Goal: Task Accomplishment & Management: Use online tool/utility

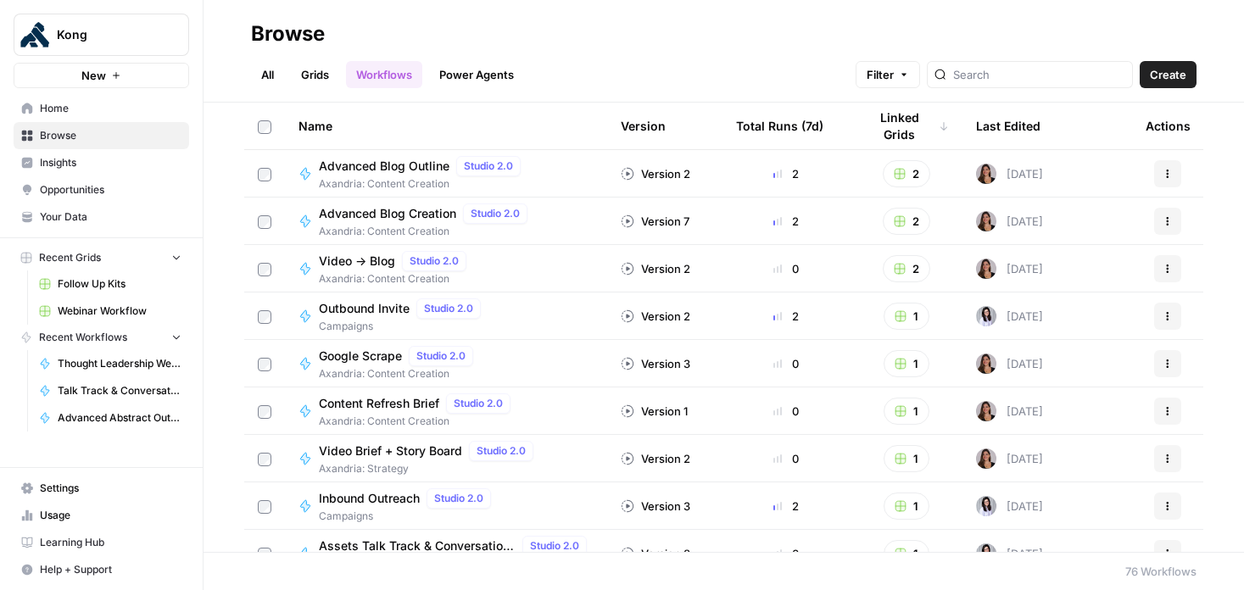
click at [105, 309] on span "Webinar Workflow" at bounding box center [120, 310] width 124 height 15
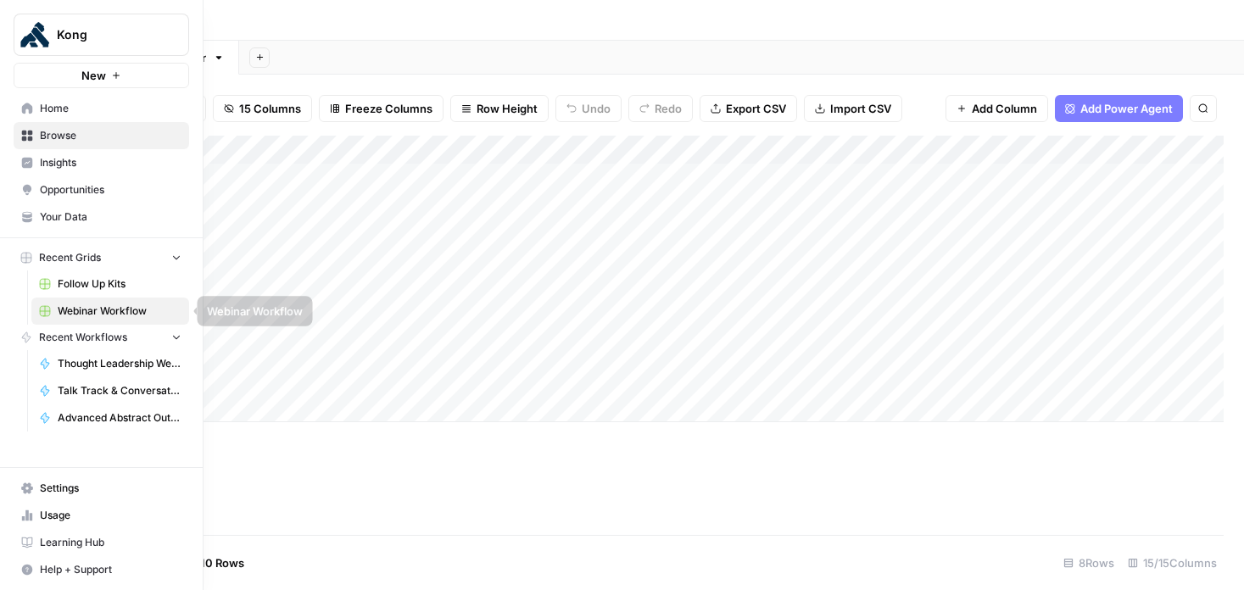
click at [84, 284] on span "Follow Up Kits" at bounding box center [120, 283] width 124 height 15
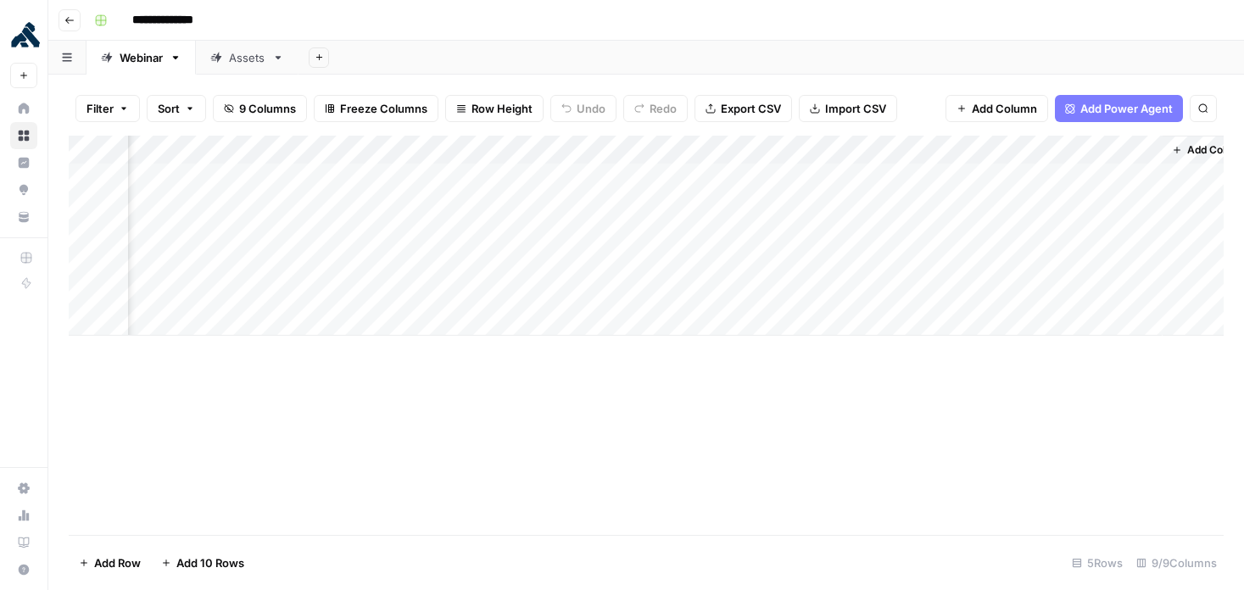
scroll to position [0, 373]
click at [802, 294] on div "Add Column" at bounding box center [646, 236] width 1155 height 200
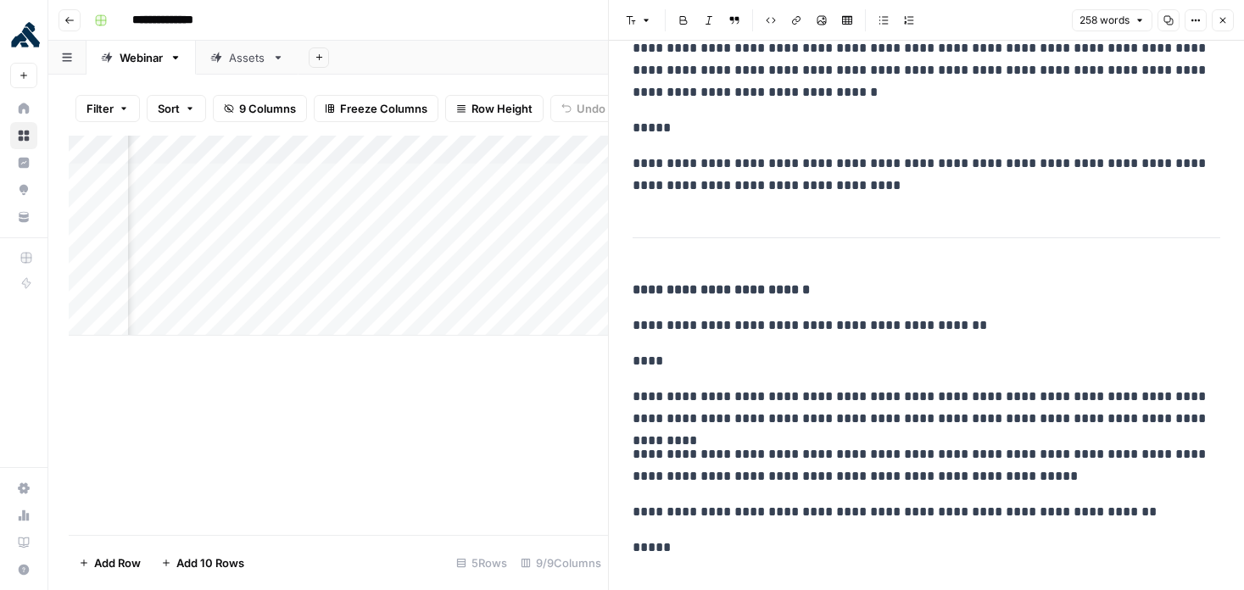
scroll to position [457, 0]
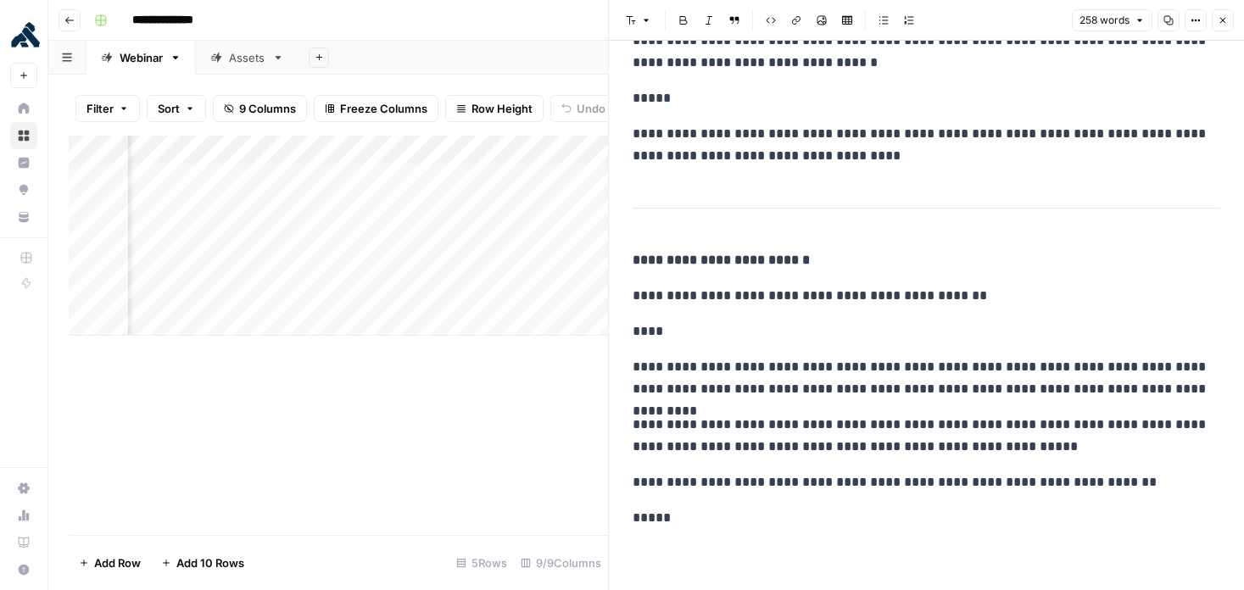
click at [1224, 27] on button "Close" at bounding box center [1222, 20] width 22 height 22
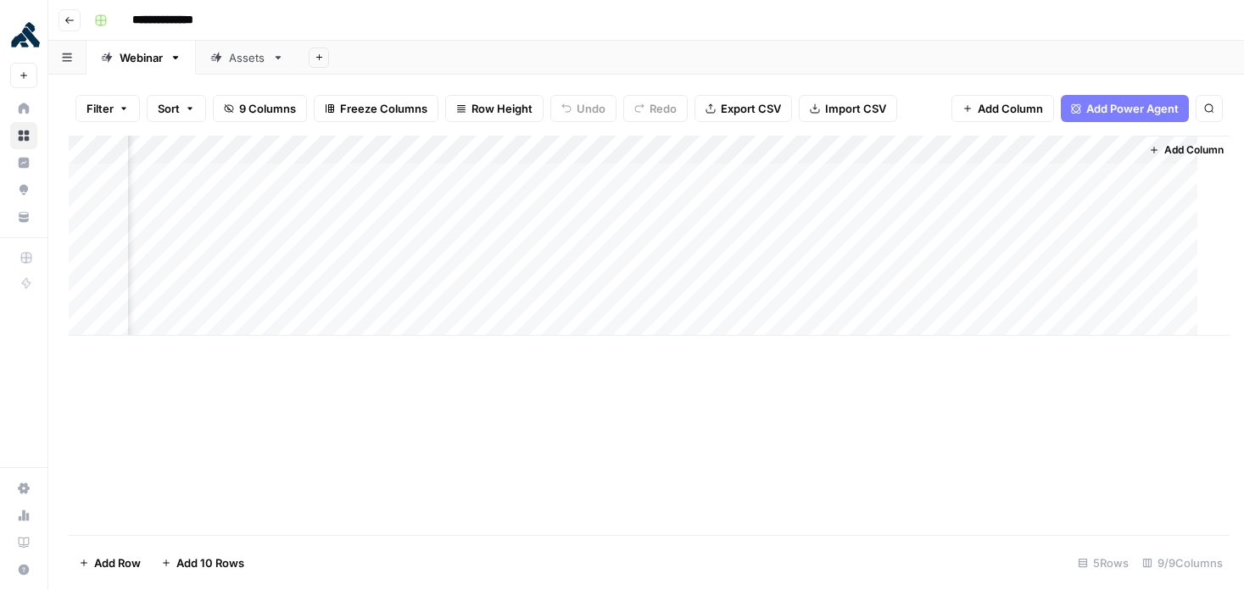
scroll to position [0, 353]
click at [1133, 292] on div "Add Column" at bounding box center [646, 236] width 1155 height 200
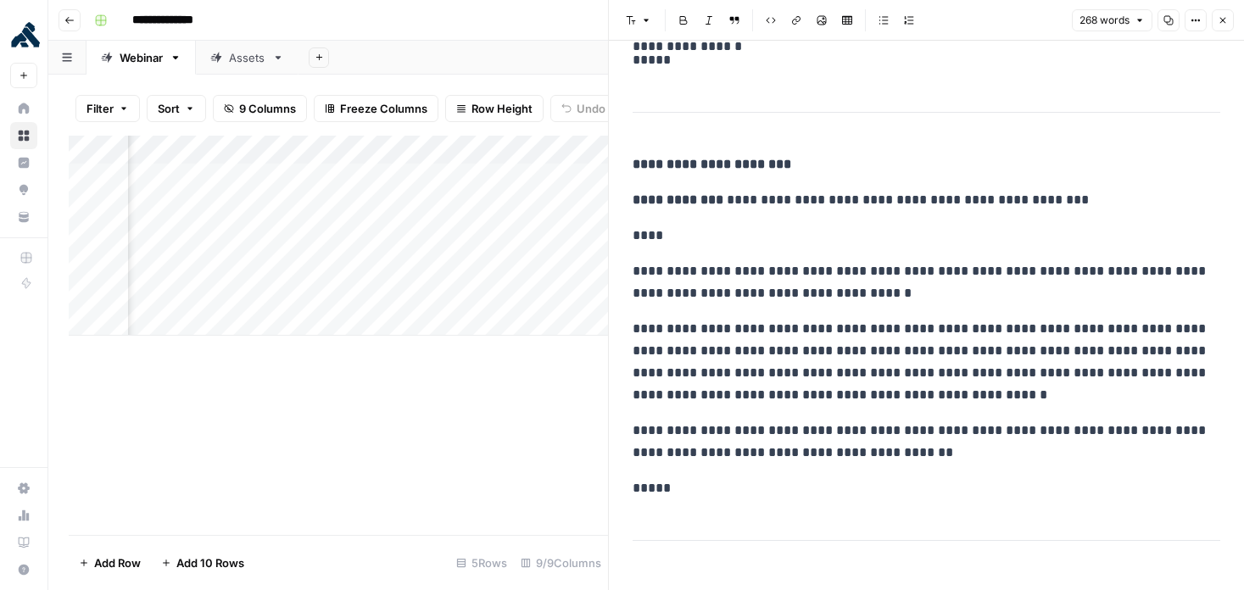
scroll to position [541, 0]
